Goal: Find specific page/section: Find specific page/section

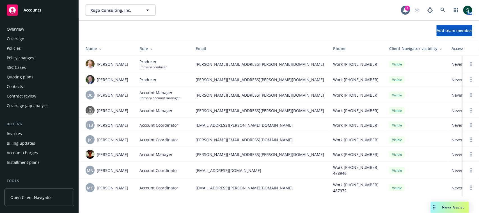
scroll to position [162, 0]
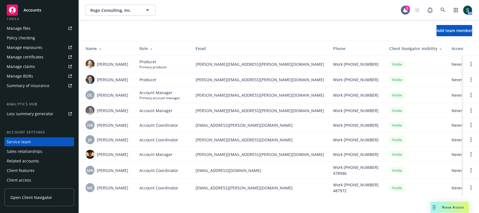
click at [223, 159] on td "[PERSON_NAME][EMAIL_ADDRESS][PERSON_NAME][DOMAIN_NAME]" at bounding box center [259, 154] width 137 height 15
click at [223, 159] on td "julie.vierra@newfront.com" at bounding box center [259, 154] width 137 height 15
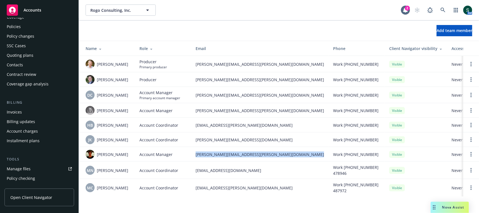
scroll to position [0, 0]
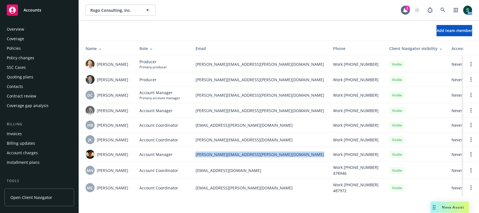
click at [43, 44] on div "Policies" at bounding box center [39, 48] width 65 height 9
click at [35, 46] on div "Policies" at bounding box center [39, 48] width 65 height 9
click at [26, 47] on div "Policies" at bounding box center [39, 48] width 65 height 9
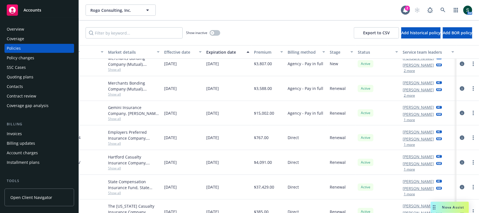
scroll to position [46, 146]
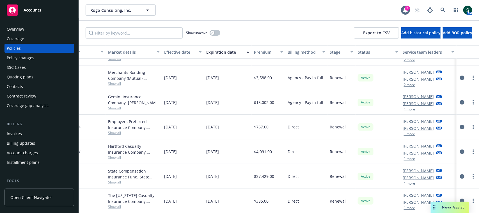
click at [404, 182] on button "1 more" at bounding box center [409, 183] width 11 height 3
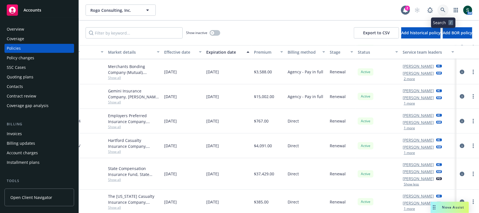
click at [442, 10] on icon at bounding box center [442, 10] width 5 height 5
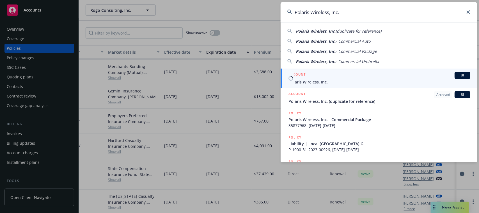
type input "Polaris Wireless, Inc."
click at [331, 80] on span "Polaris Wireless, Inc." at bounding box center [379, 82] width 182 height 6
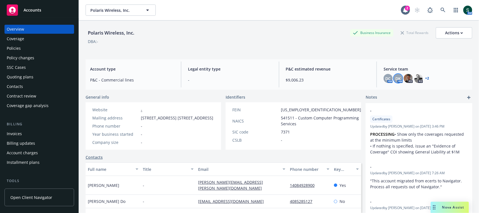
click at [396, 79] on span "DK" at bounding box center [398, 78] width 5 height 6
click at [385, 82] on div "DC" at bounding box center [387, 78] width 9 height 9
click at [425, 78] on link "+ 2" at bounding box center [427, 78] width 4 height 3
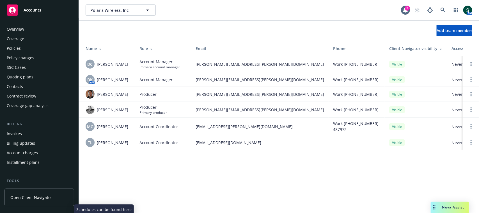
click at [35, 46] on div "Policies" at bounding box center [39, 48] width 65 height 9
click at [36, 50] on div "Policies" at bounding box center [39, 48] width 65 height 9
click at [31, 47] on div "Policies" at bounding box center [39, 48] width 65 height 9
